Goal: Communication & Community: Answer question/provide support

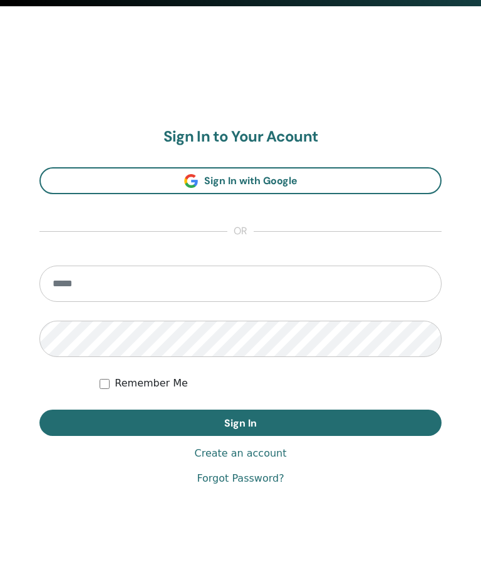
scroll to position [586, 0]
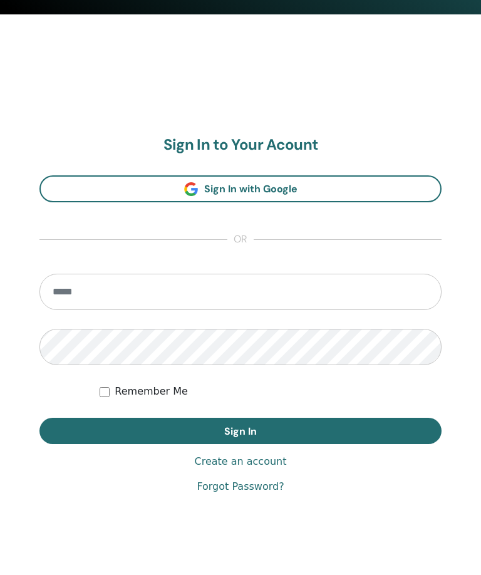
click at [198, 292] on input "email" at bounding box center [240, 292] width 402 height 36
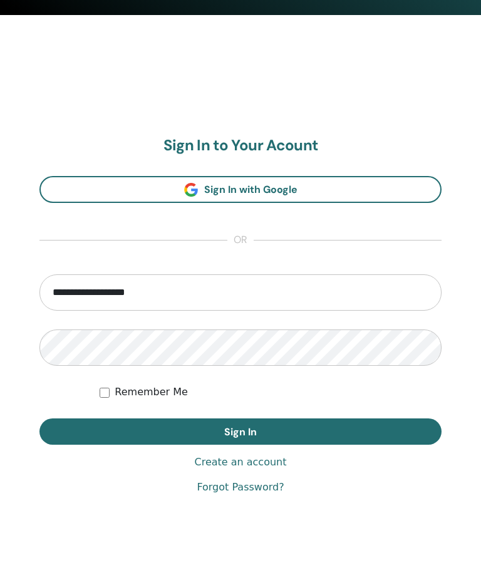
type input "**********"
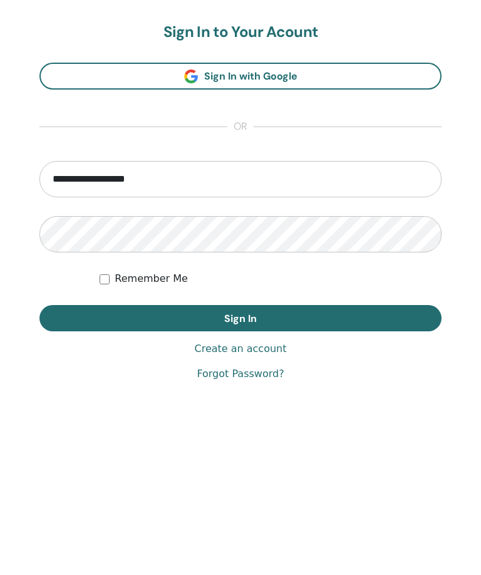
click at [310, 418] on button "Sign In" at bounding box center [240, 431] width 402 height 26
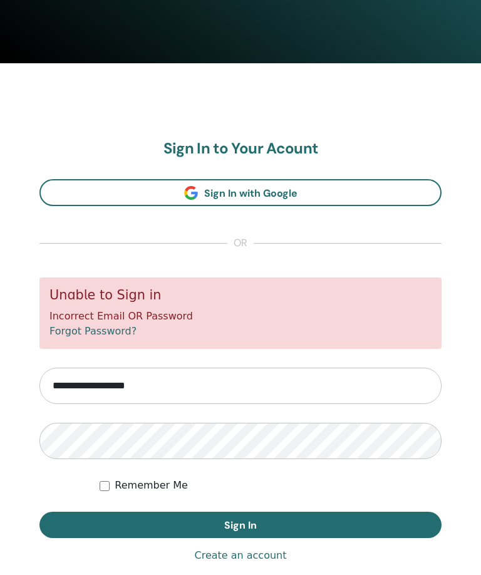
scroll to position [586, 0]
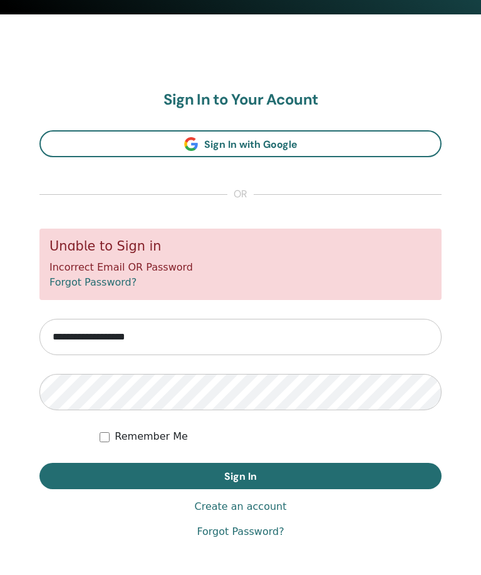
click at [181, 338] on input "**********" at bounding box center [240, 337] width 402 height 36
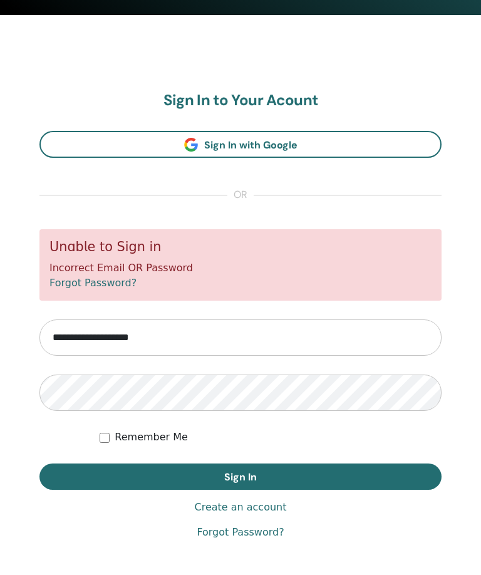
type input "**********"
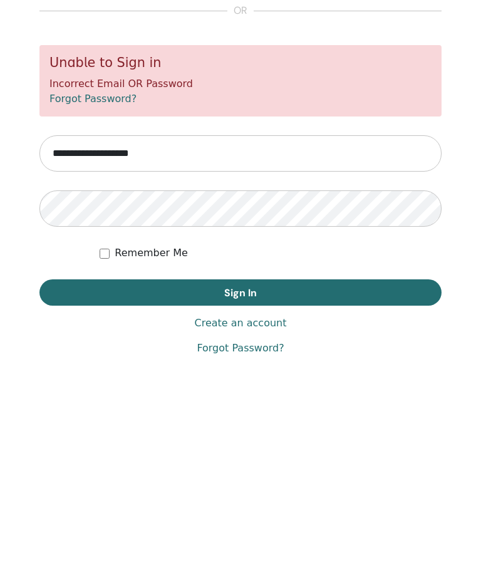
click at [200, 438] on button "Sign In" at bounding box center [240, 451] width 402 height 26
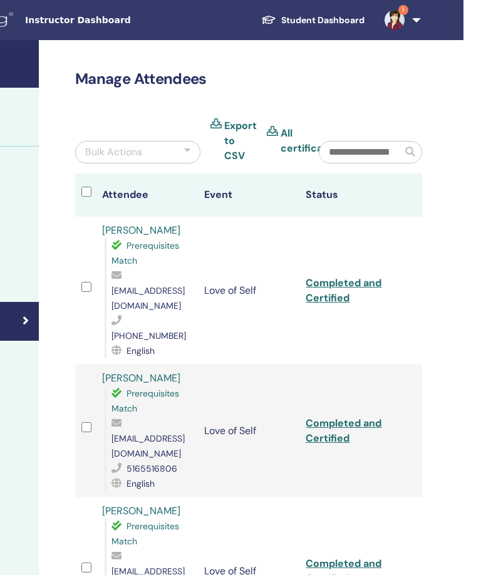
scroll to position [0, 270]
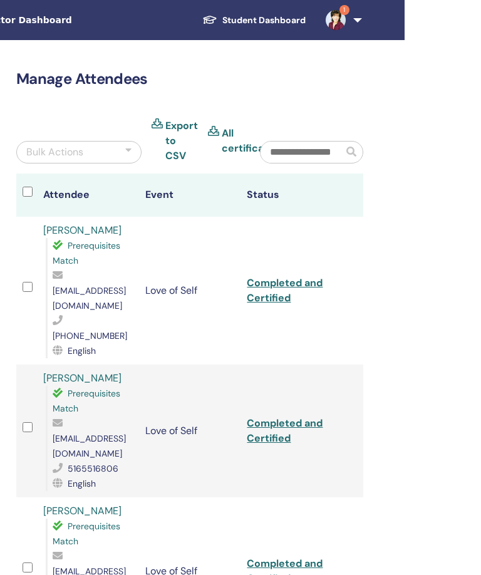
click at [346, 21] on img at bounding box center [335, 20] width 20 height 20
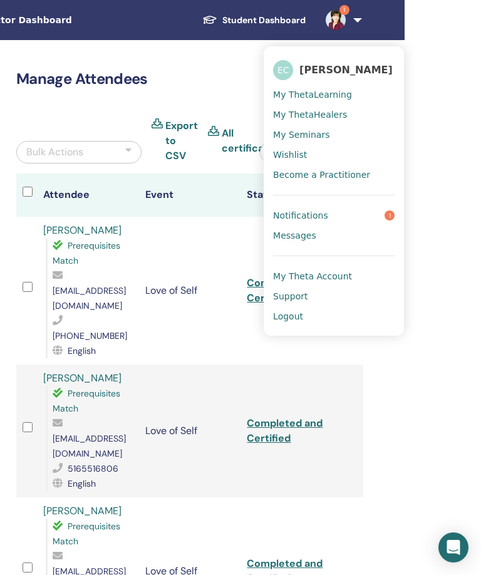
click at [319, 213] on span "Notifications" at bounding box center [300, 215] width 55 height 11
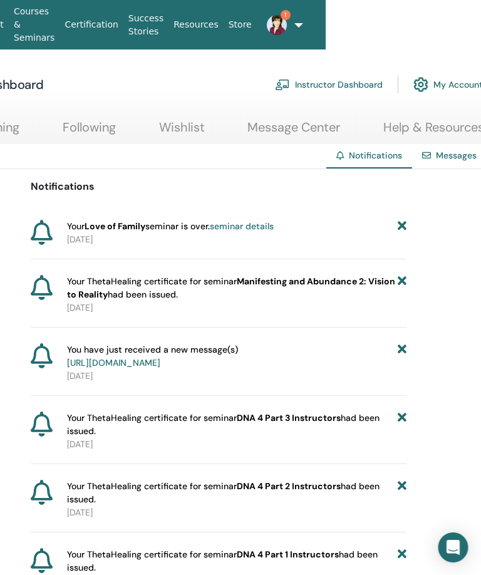
scroll to position [0, 157]
click at [403, 222] on icon at bounding box center [401, 226] width 9 height 13
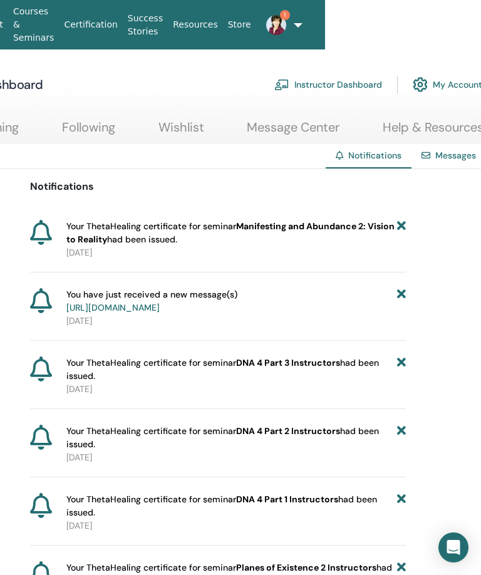
click at [287, 21] on link "1" at bounding box center [271, 25] width 31 height 40
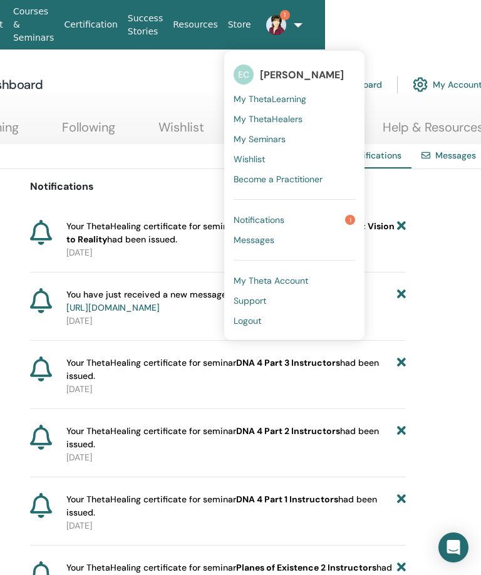
click at [282, 237] on link "Messages" at bounding box center [293, 240] width 121 height 20
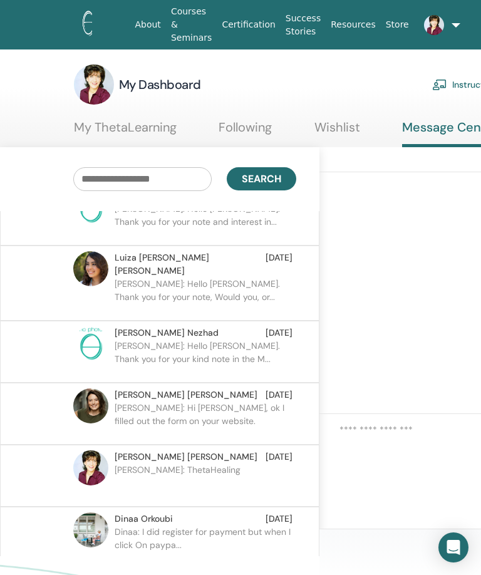
scroll to position [34, 0]
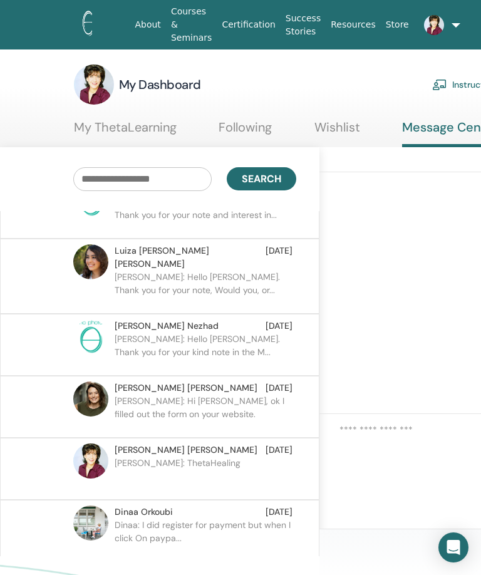
click at [253, 270] on p "Ellen: Hello Luisa. Thank you for your note, Would you, or..." at bounding box center [206, 289] width 182 height 38
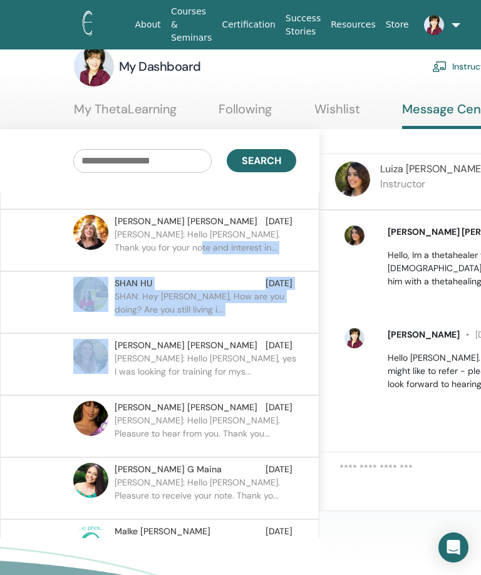
scroll to position [563, 0]
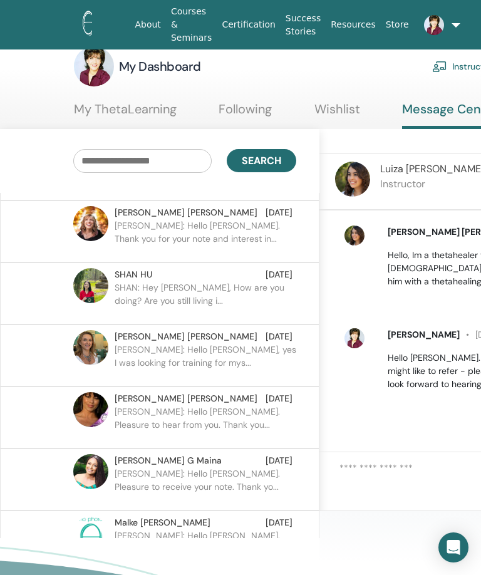
click at [347, 276] on div at bounding box center [361, 256] width 34 height 63
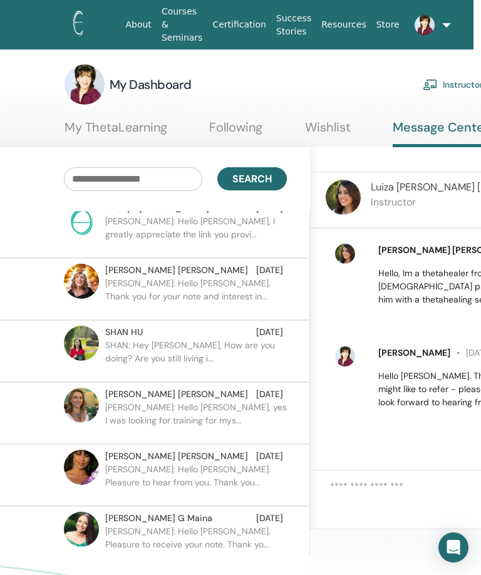
scroll to position [526, 0]
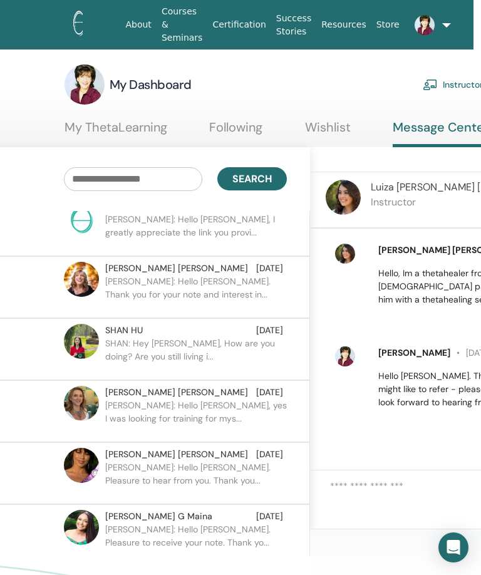
click at [436, 26] on link at bounding box center [419, 25] width 31 height 40
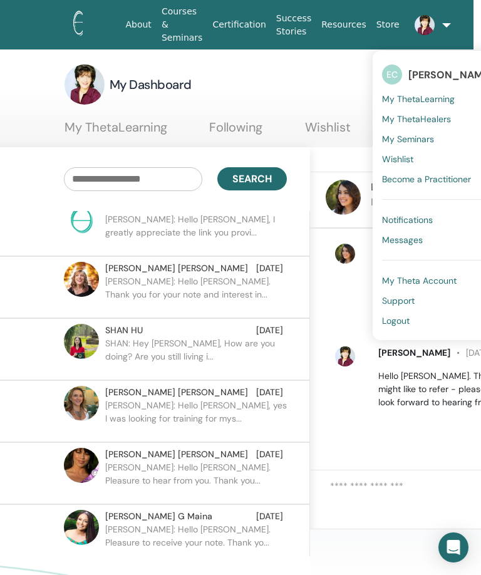
click at [407, 318] on span "Logout" at bounding box center [396, 320] width 28 height 11
